Goal: Transaction & Acquisition: Register for event/course

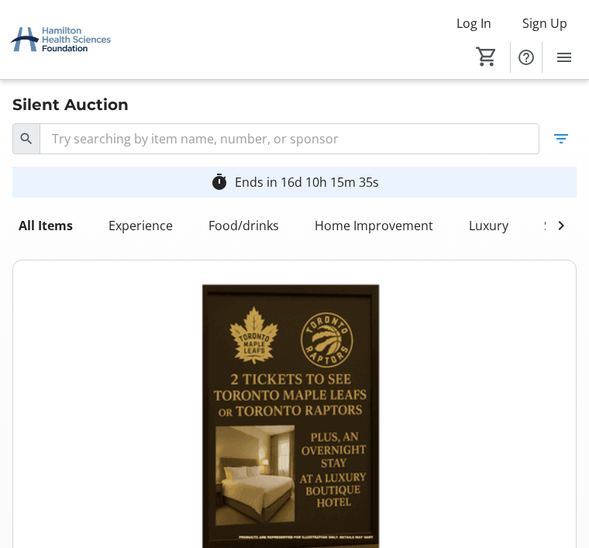
click at [499, 460] on img at bounding box center [294, 418] width 562 height 316
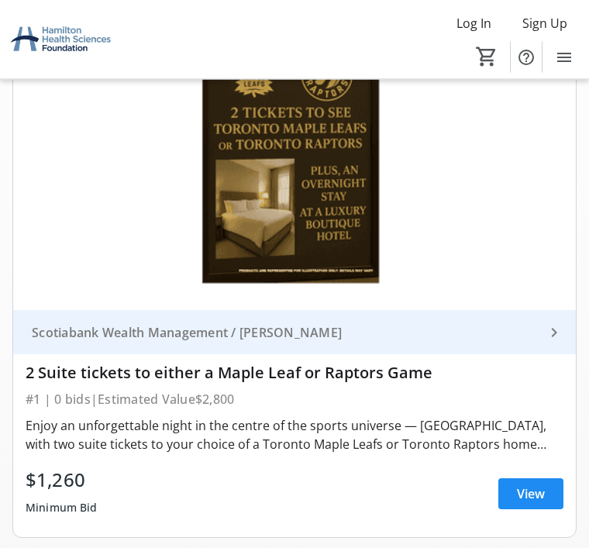
scroll to position [267, 0]
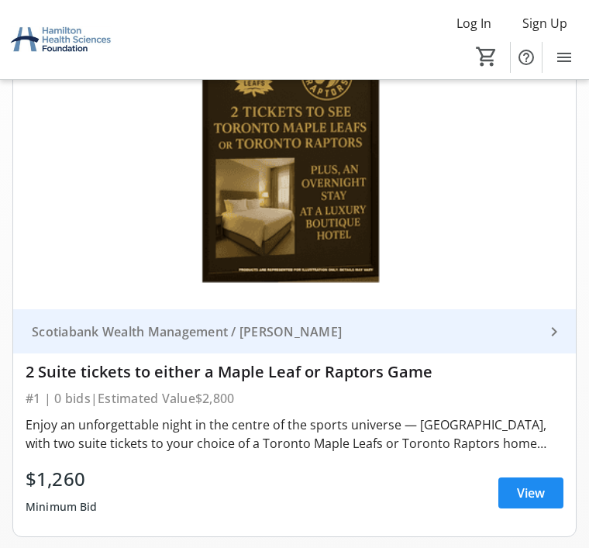
click at [534, 499] on span "View" at bounding box center [531, 492] width 28 height 19
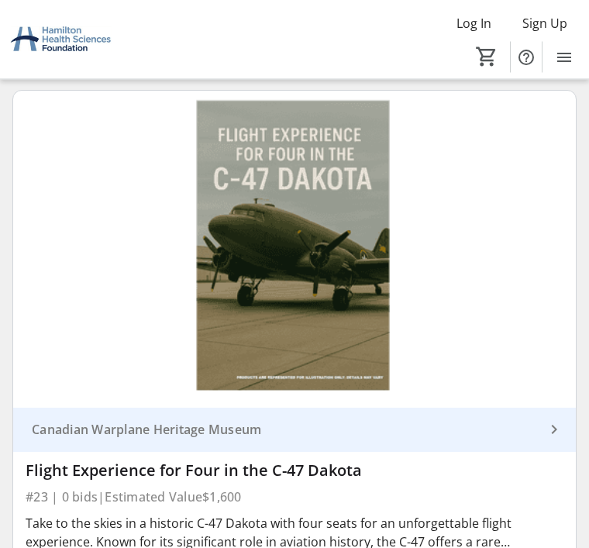
scroll to position [12736, 0]
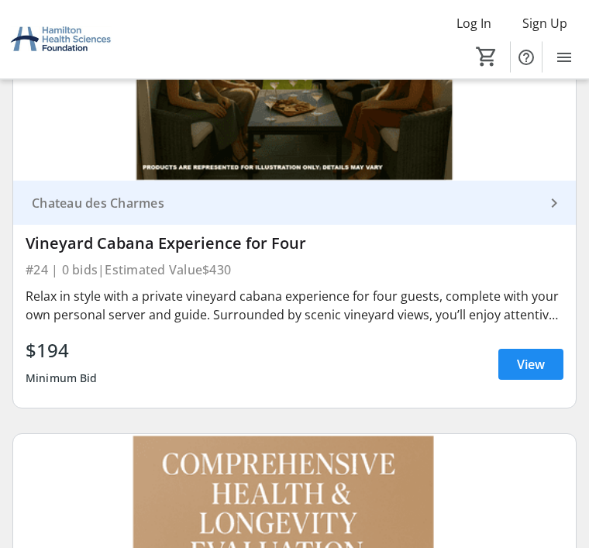
scroll to position [13532, 0]
click at [540, 355] on span "View" at bounding box center [531, 364] width 28 height 19
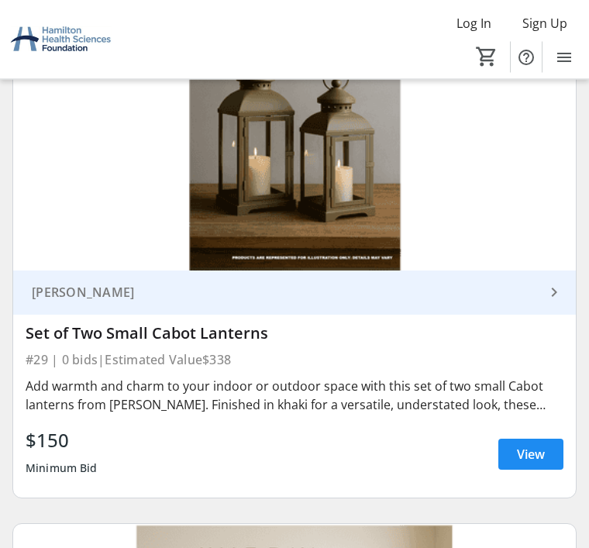
scroll to position [16290, 0]
click at [534, 435] on span at bounding box center [530, 453] width 65 height 37
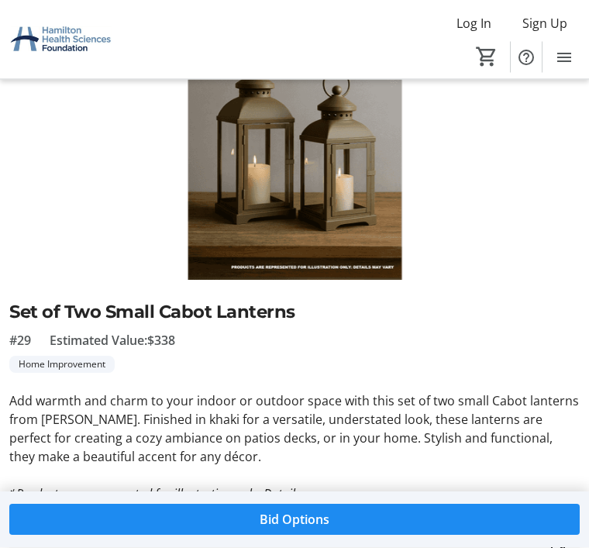
scroll to position [129, 0]
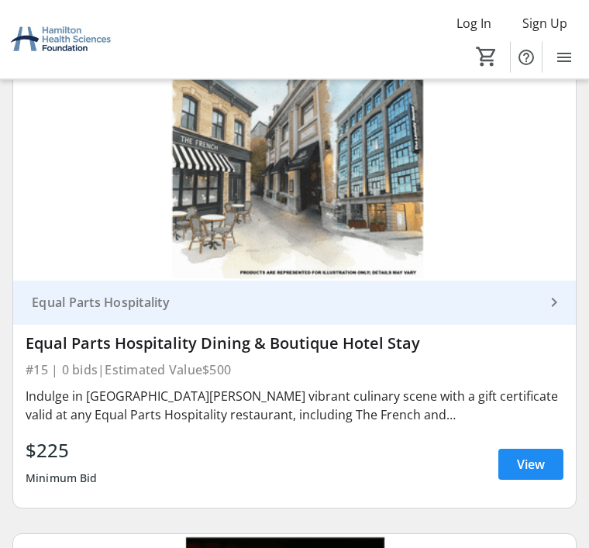
scroll to position [8288, 0]
click at [538, 455] on span "View" at bounding box center [531, 464] width 28 height 19
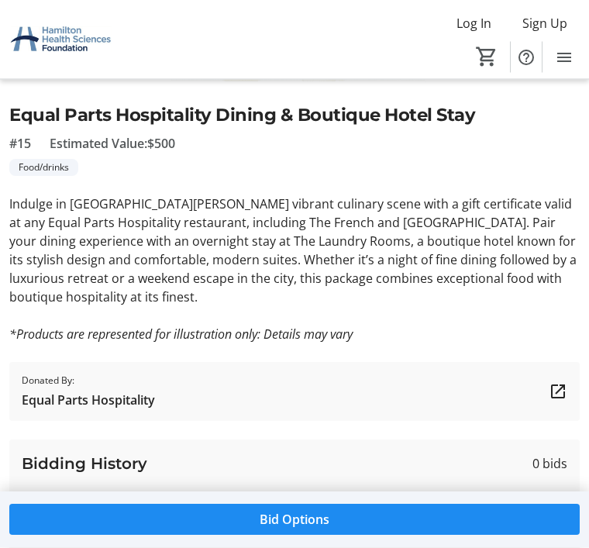
scroll to position [358, 0]
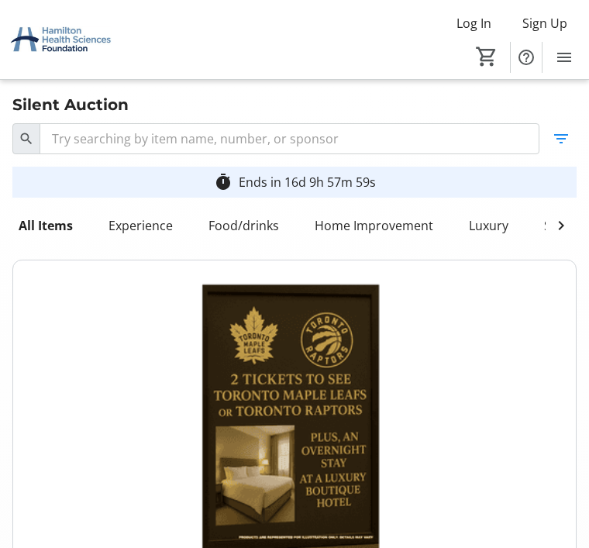
click at [548, 18] on span "Sign Up" at bounding box center [544, 23] width 45 height 19
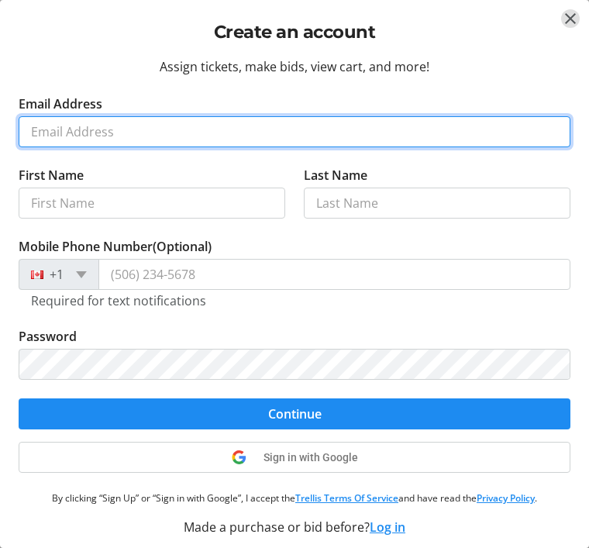
click at [92, 123] on input "Email Address" at bounding box center [294, 131] width 551 height 31
type input "[EMAIL_ADDRESS][DOMAIN_NAME]"
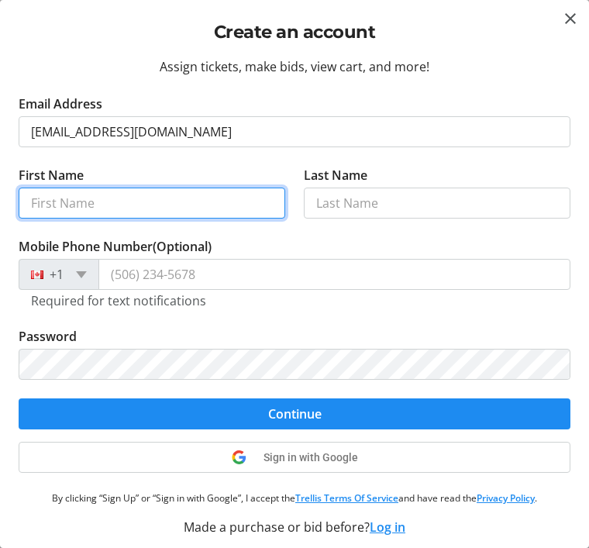
type input "Paget"
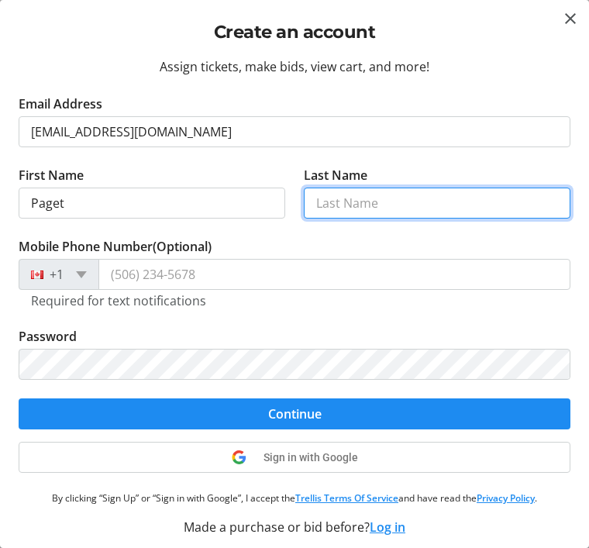
type input "[PERSON_NAME]"
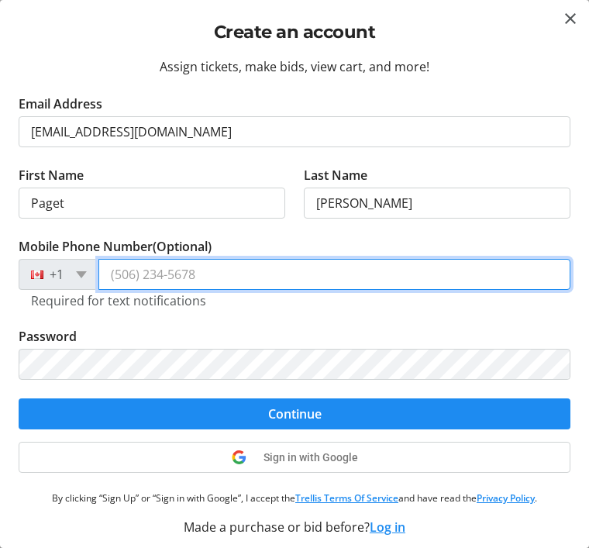
click at [142, 276] on input "Mobile Phone Number (Optional)" at bounding box center [334, 274] width 472 height 31
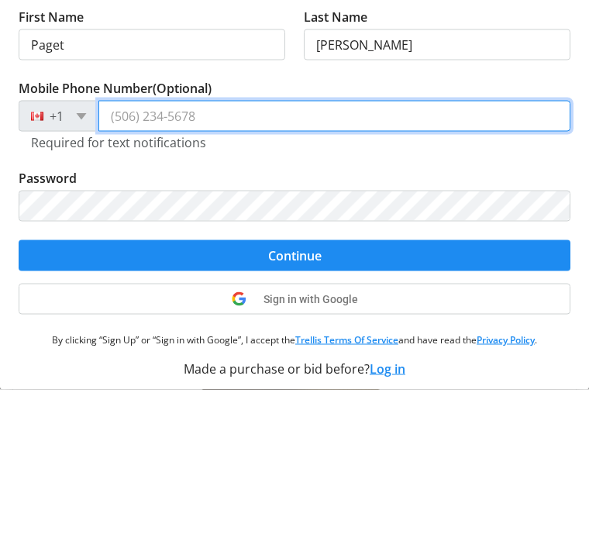
type input "[PHONE_NUMBER]"
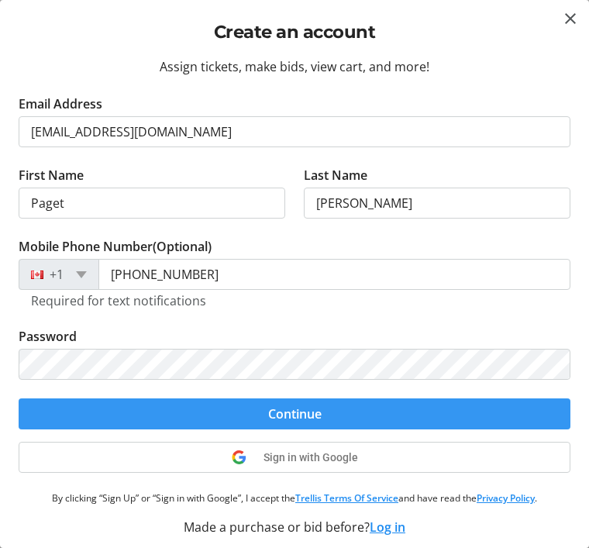
click at [318, 415] on span "Continue" at bounding box center [294, 413] width 53 height 19
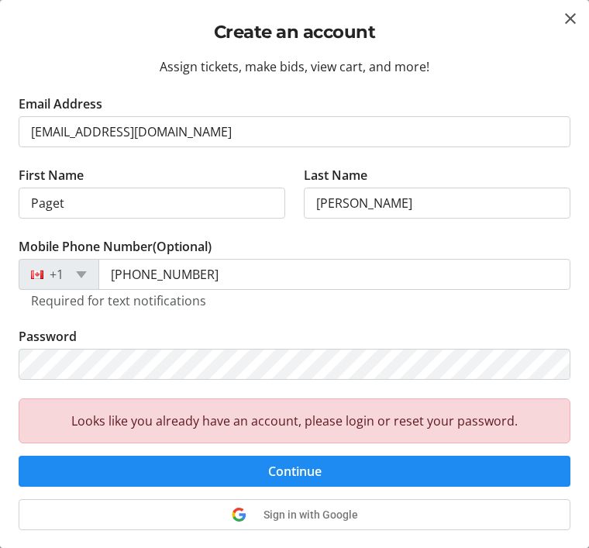
click at [314, 515] on span "Sign in with Google" at bounding box center [310, 514] width 94 height 12
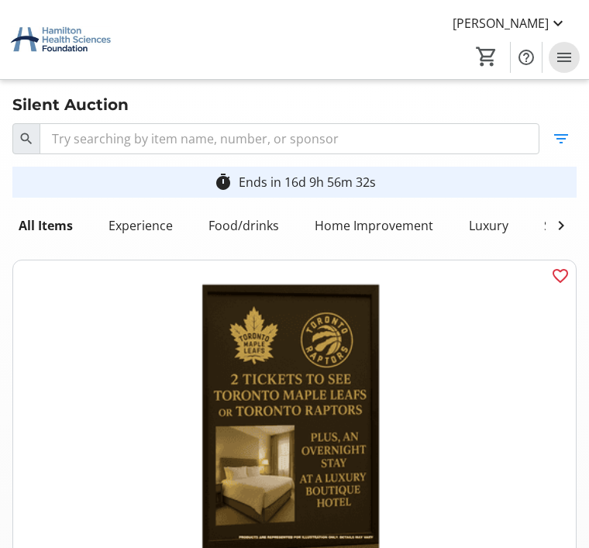
click at [560, 59] on mat-icon "Menu" at bounding box center [563, 57] width 19 height 19
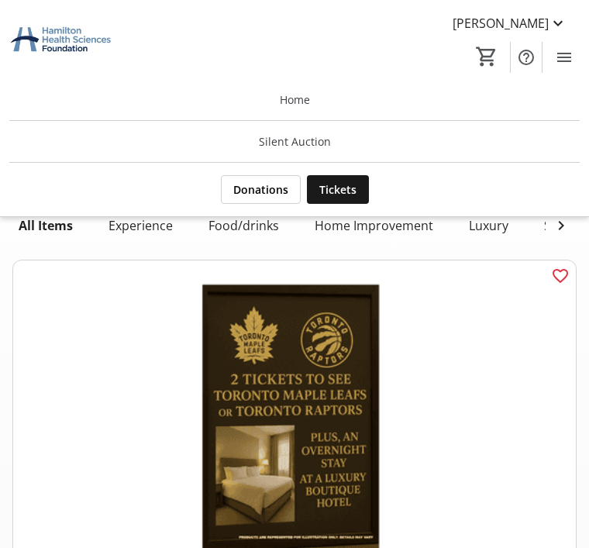
click at [351, 187] on span "Tickets" at bounding box center [337, 189] width 37 height 16
